Goal: Check status: Check status

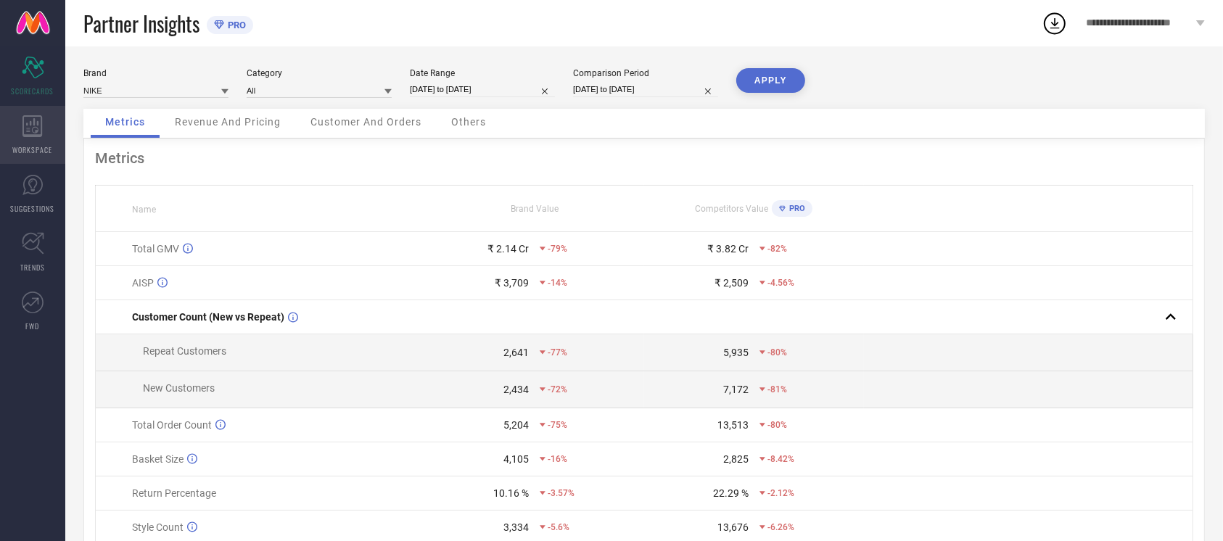
click at [40, 128] on icon at bounding box center [32, 126] width 20 height 22
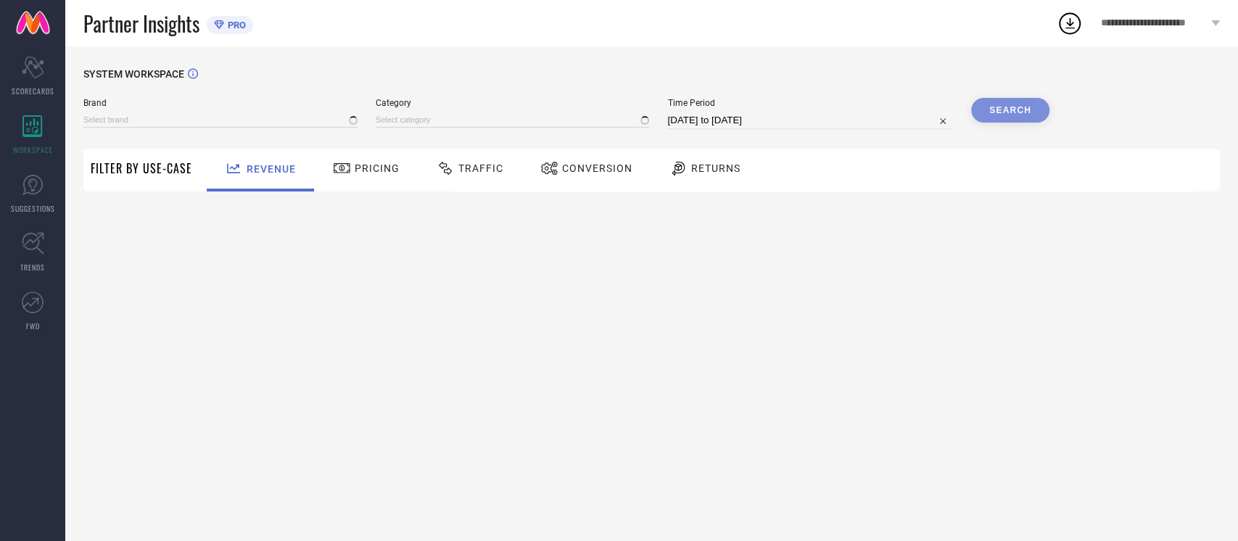
type input "NIKE"
type input "All"
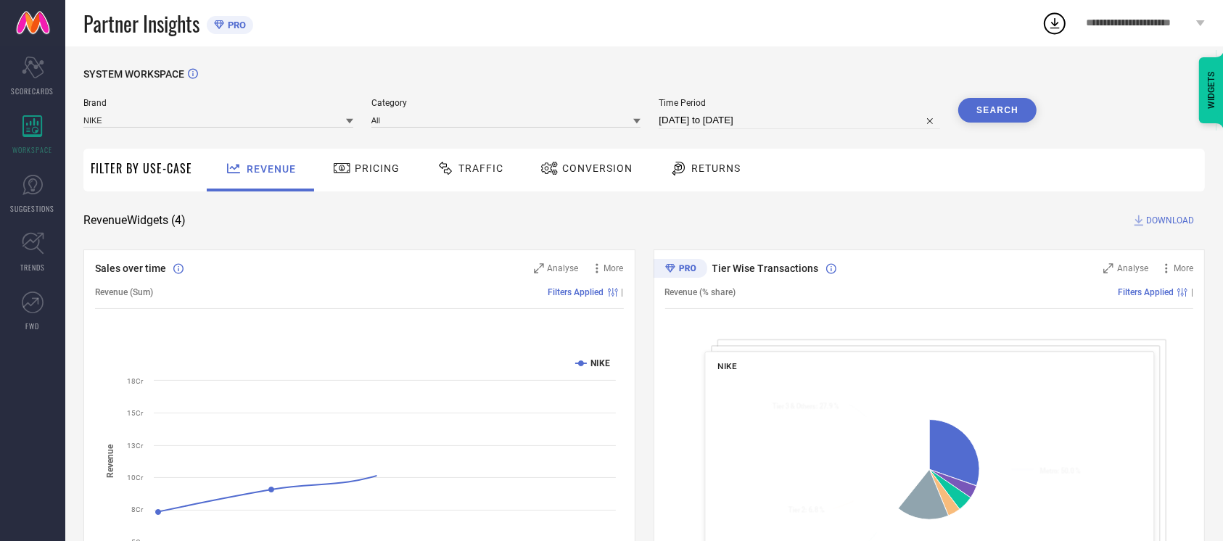
click at [570, 157] on div "Conversion" at bounding box center [586, 168] width 99 height 25
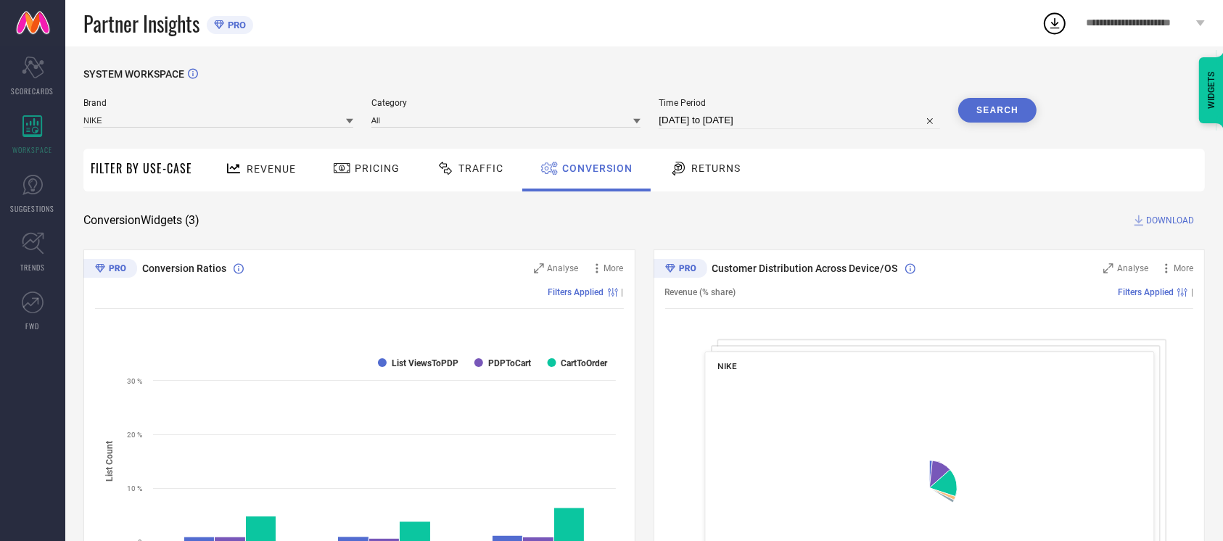
select select "7"
select select "2025"
select select "8"
select select "2025"
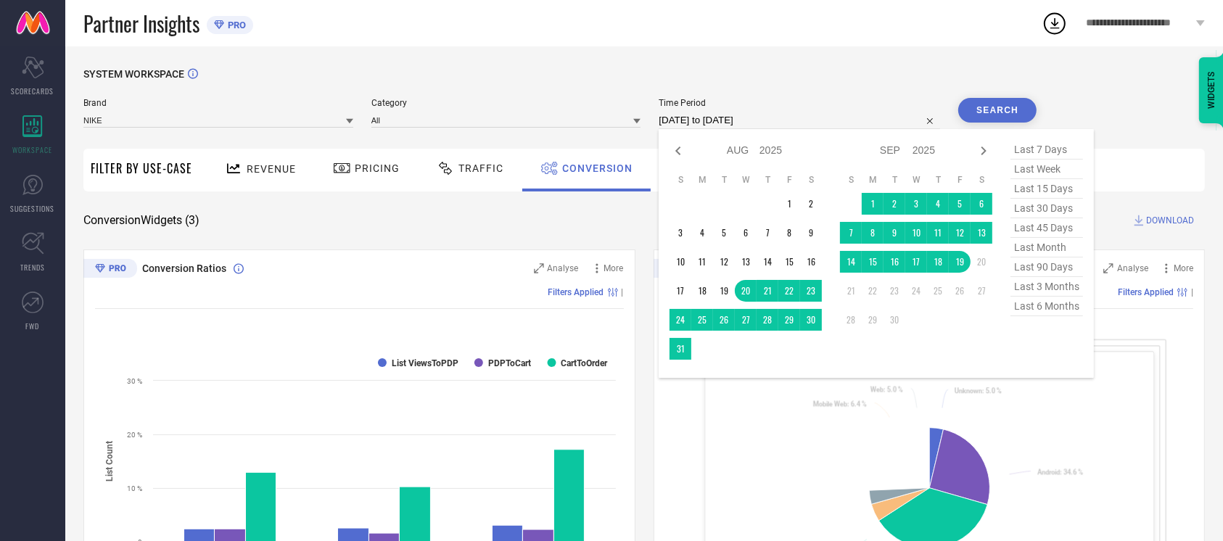
click at [772, 117] on input "[DATE] to [DATE]" at bounding box center [799, 120] width 281 height 17
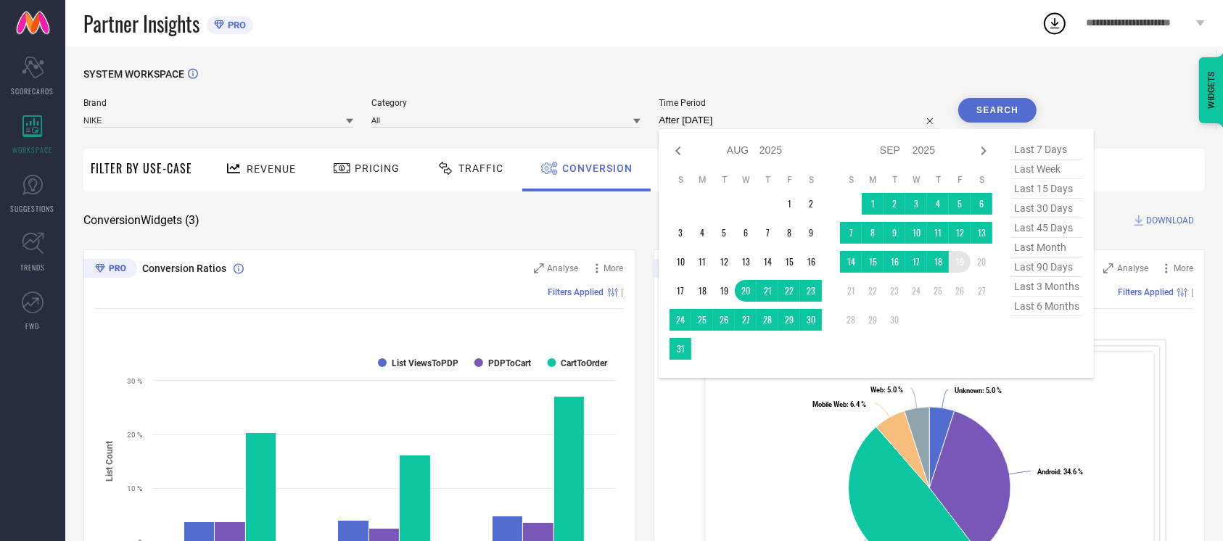
click at [957, 261] on td "19" at bounding box center [960, 262] width 22 height 22
type input "[DATE] to [DATE]"
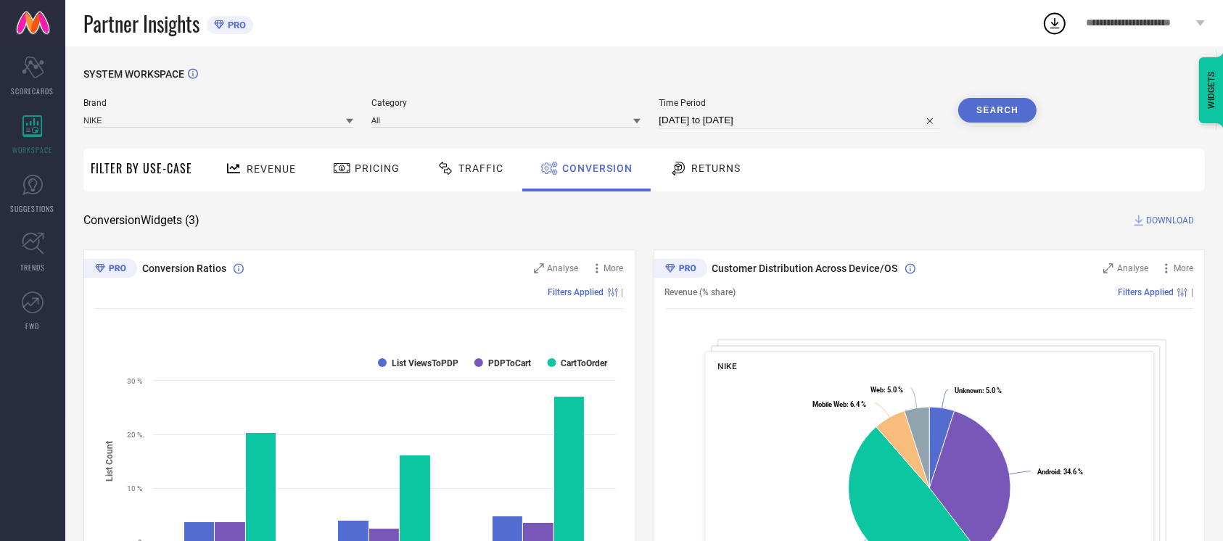
click at [1024, 104] on button "Search" at bounding box center [997, 110] width 78 height 25
